Goal: Task Accomplishment & Management: Manage account settings

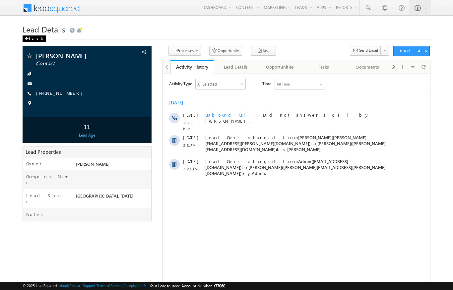
click at [30, 38] on div "Back" at bounding box center [35, 39] width 24 height 7
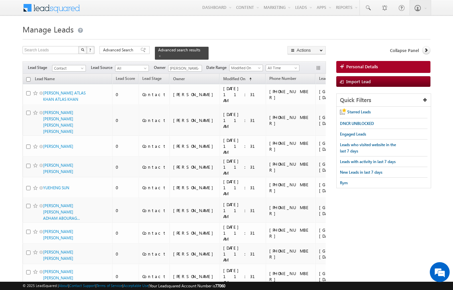
click at [29, 77] on input "checkbox" at bounding box center [28, 79] width 4 height 4
checkbox input "true"
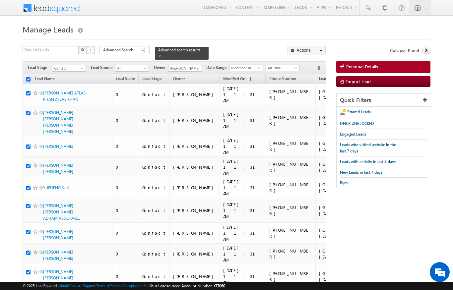
checkbox input "true"
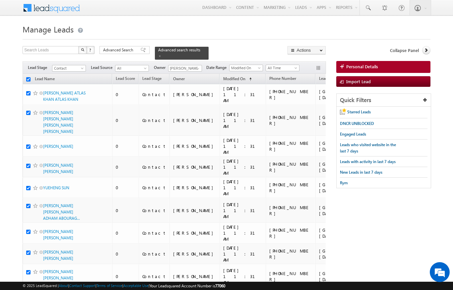
checkbox input "true"
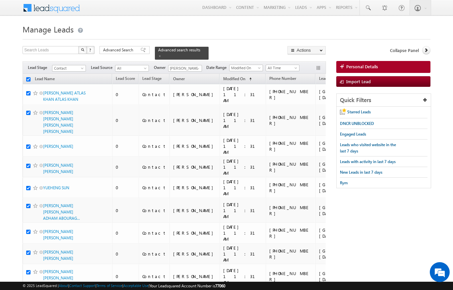
checkbox input "true"
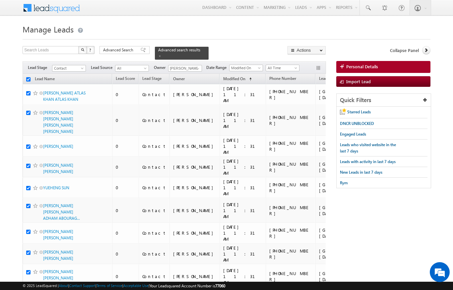
checkbox input "true"
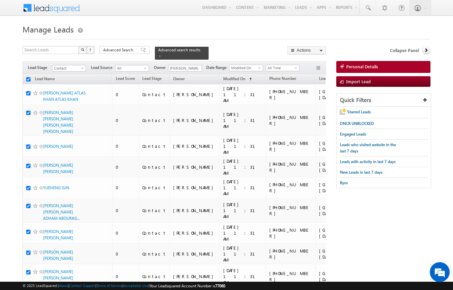
checkbox input "true"
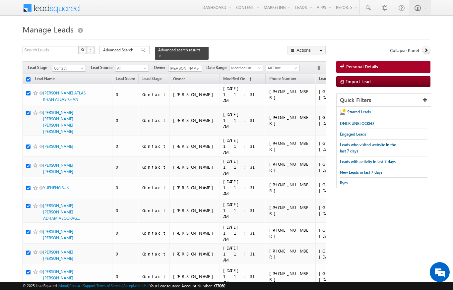
checkbox input "true"
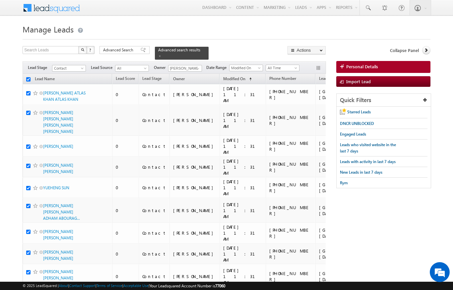
checkbox input "true"
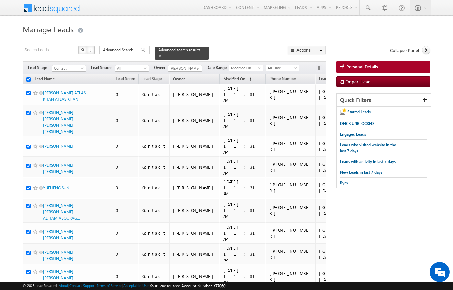
checkbox input "true"
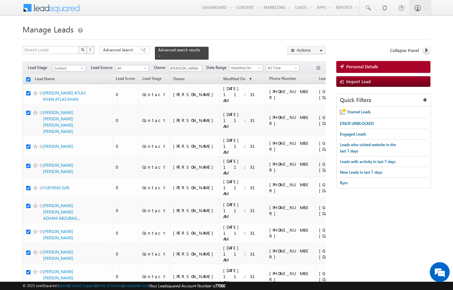
checkbox input "true"
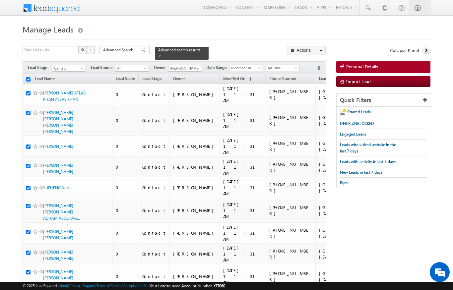
checkbox input "true"
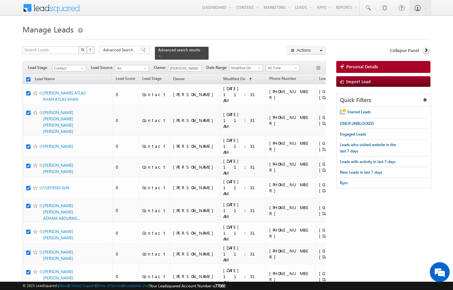
checkbox input "true"
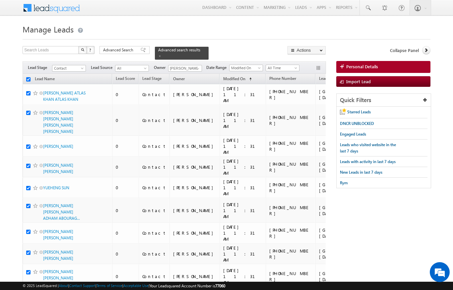
checkbox input "true"
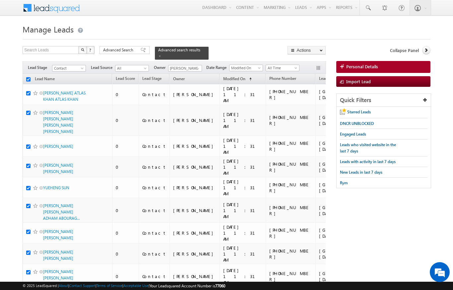
checkbox input "true"
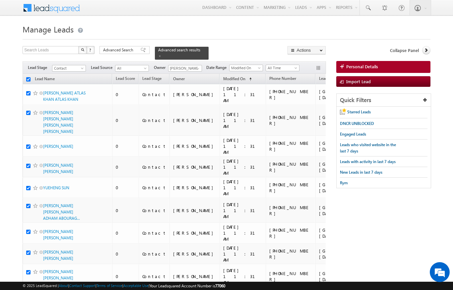
checkbox input "true"
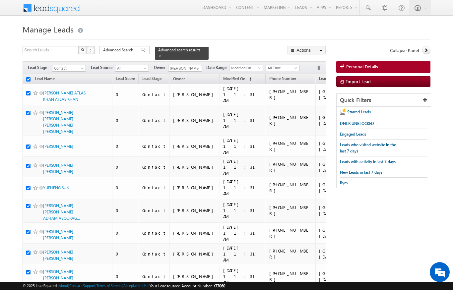
checkbox input "true"
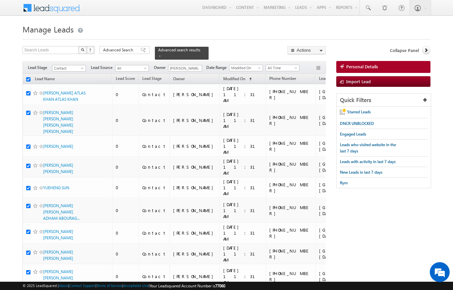
checkbox input "true"
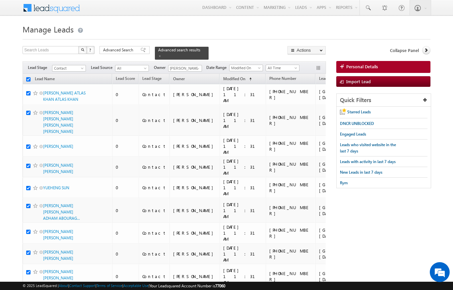
checkbox input "true"
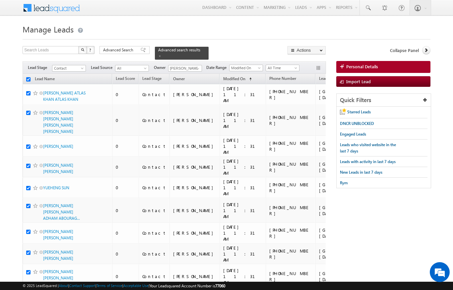
checkbox input "true"
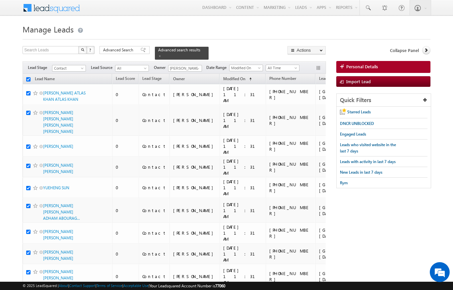
checkbox input "true"
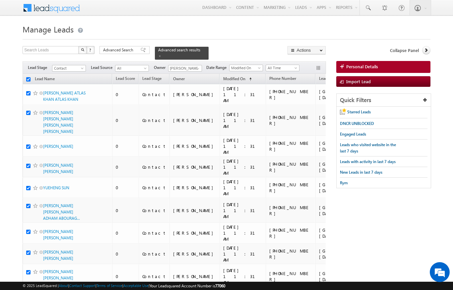
checkbox input "true"
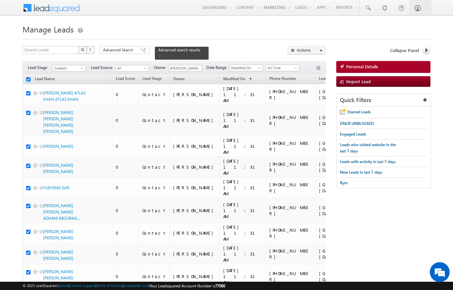
checkbox input "true"
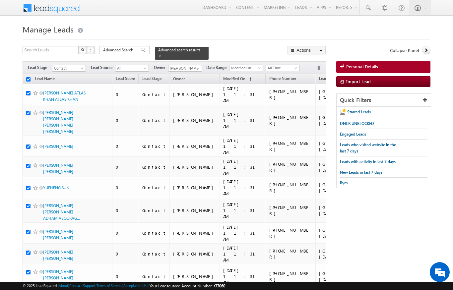
checkbox input "true"
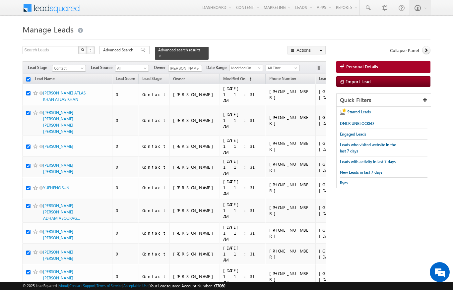
checkbox input "true"
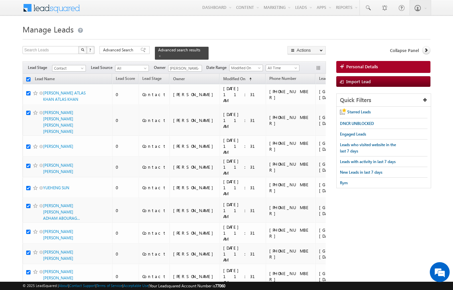
checkbox input "true"
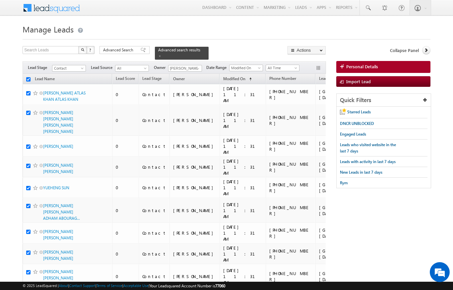
checkbox input "true"
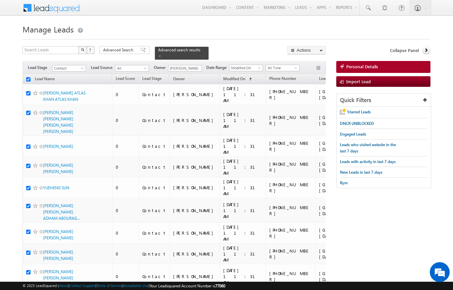
checkbox input "true"
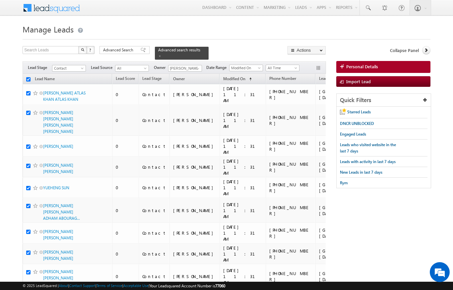
checkbox input "true"
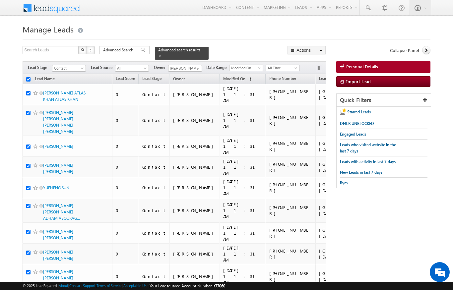
checkbox input "true"
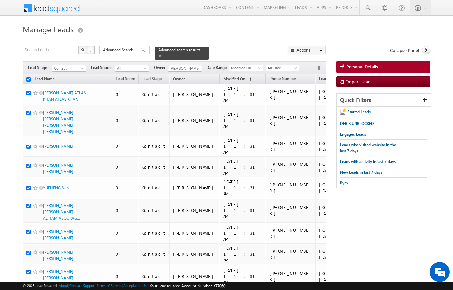
checkbox input "true"
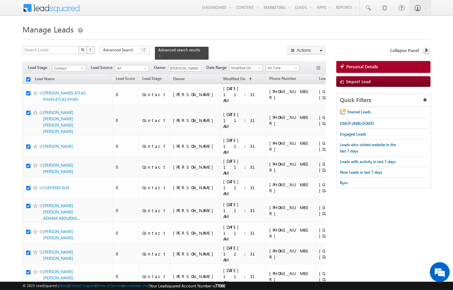
checkbox input "true"
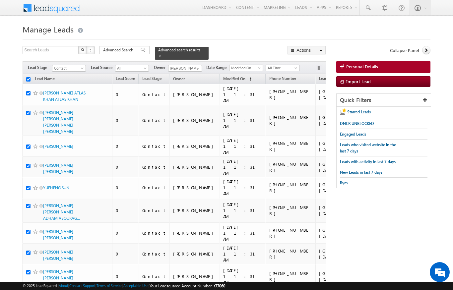
checkbox input "true"
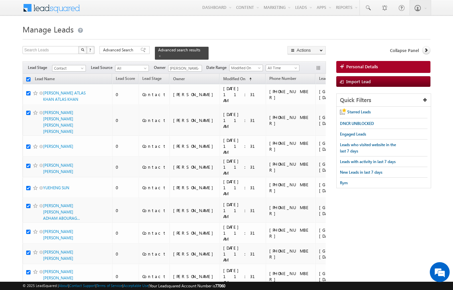
checkbox input "true"
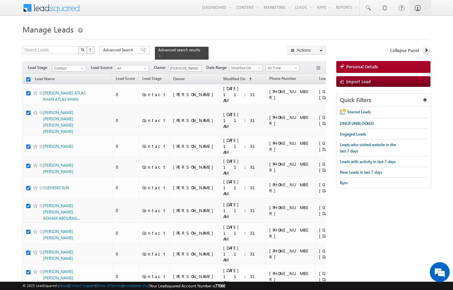
checkbox input "true"
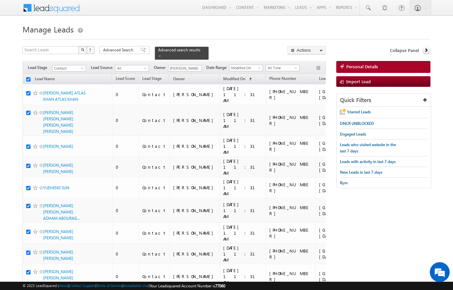
checkbox input "true"
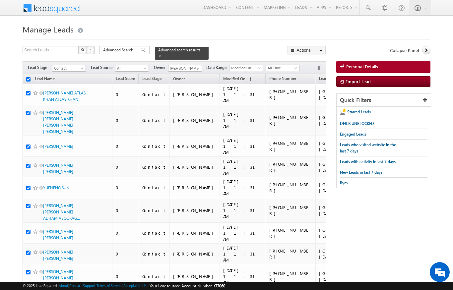
checkbox input "true"
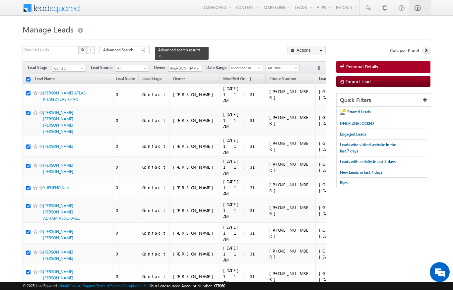
checkbox input "true"
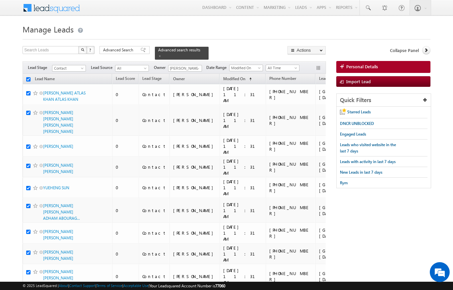
checkbox input "true"
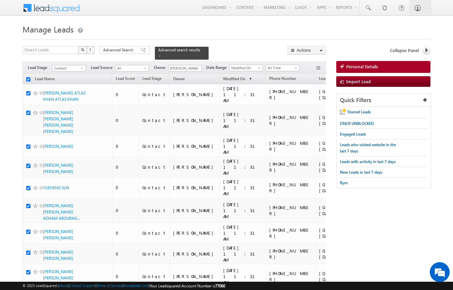
checkbox input "true"
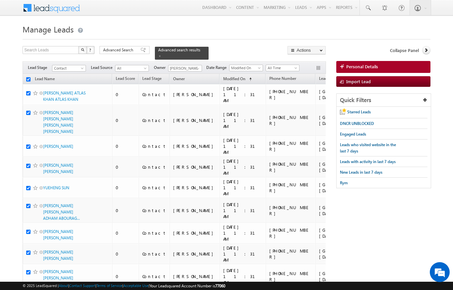
checkbox input "true"
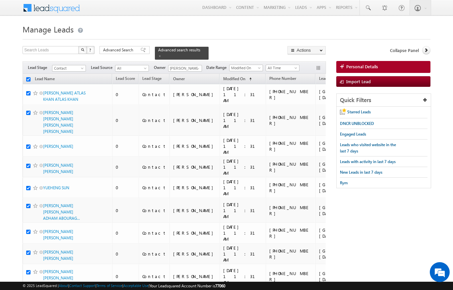
checkbox input "true"
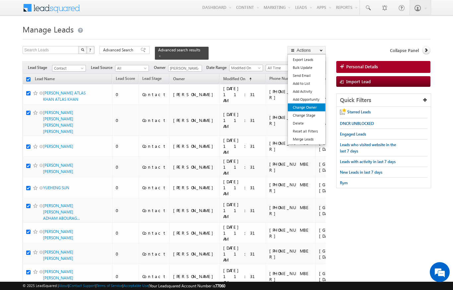
click at [316, 107] on link "Change Owner" at bounding box center [307, 108] width 38 height 8
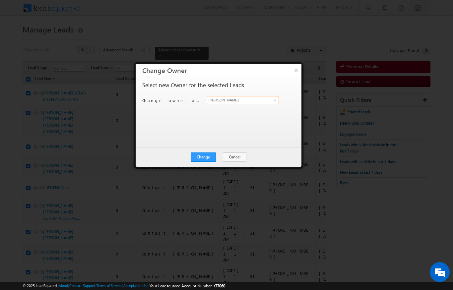
click at [260, 96] on input "[PERSON_NAME]" at bounding box center [243, 100] width 72 height 8
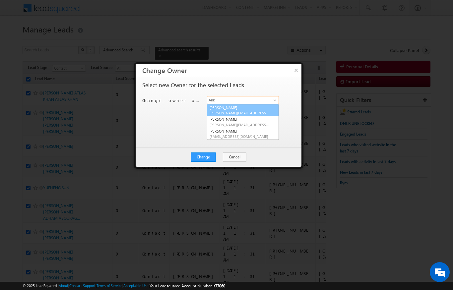
click at [237, 112] on span "ankita.dua@indglobal.ae" at bounding box center [240, 113] width 60 height 5
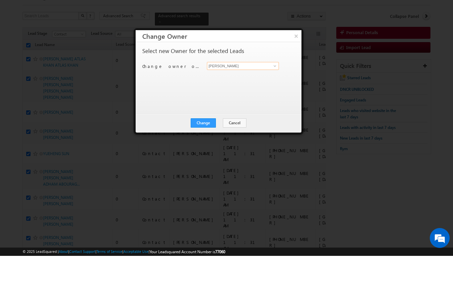
scroll to position [1, 0]
click at [206, 153] on button "Change" at bounding box center [203, 157] width 25 height 9
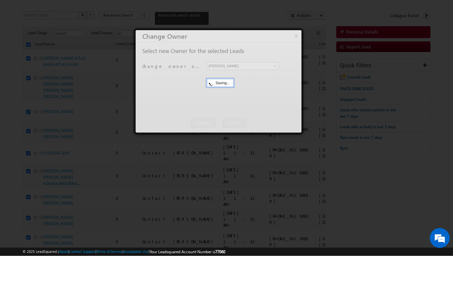
scroll to position [35, 0]
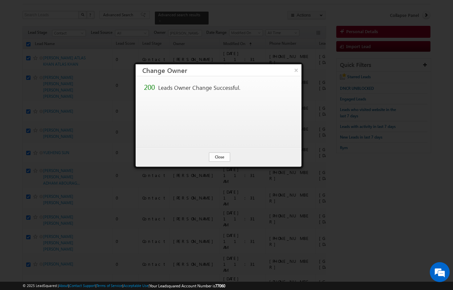
click at [220, 155] on button "Close" at bounding box center [219, 157] width 21 height 9
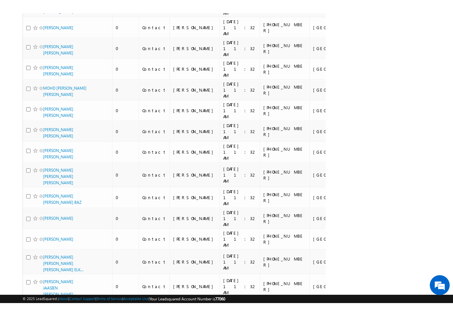
scroll to position [3386, 0]
